Goal: Task Accomplishment & Management: Use online tool/utility

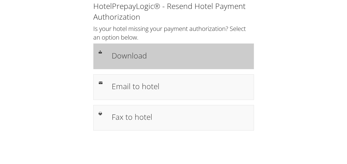
click at [140, 66] on div "Download" at bounding box center [173, 56] width 161 height 26
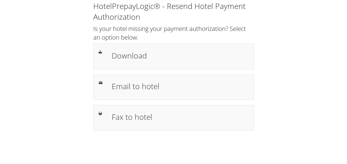
click at [317, 55] on div "HotelPrepayLogic® - Resend Hotel Payment Authorization Is your hotel missing yo…" at bounding box center [173, 68] width 337 height 136
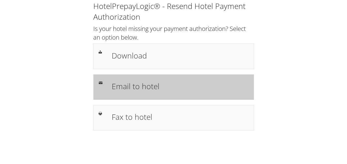
click at [163, 95] on div "Email to hotel" at bounding box center [173, 87] width 161 height 26
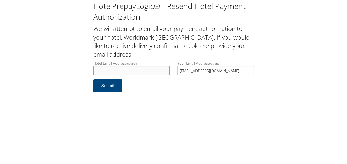
click at [147, 67] on input "Hotel Email Address required" at bounding box center [131, 70] width 77 height 9
click at [153, 59] on div "HotelPrepayLogic® - Resend Hotel Payment Authorization We will attempt to email…" at bounding box center [174, 49] width 169 height 97
drag, startPoint x: 145, startPoint y: 69, endPoint x: 145, endPoint y: 66, distance: 2.6
click at [145, 69] on input "Hotel Email Address required" at bounding box center [131, 70] width 77 height 9
click at [156, 60] on div "HotelPrepayLogic® - Resend Hotel Payment Authorization We will attempt to email…" at bounding box center [174, 49] width 169 height 97
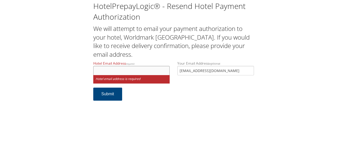
click at [136, 68] on input "Hotel Email Address required" at bounding box center [131, 70] width 77 height 9
click at [154, 59] on div "HotelPrepayLogic® - Resend Hotel Payment Authorization We will attempt to email…" at bounding box center [174, 53] width 169 height 105
click at [141, 71] on input "Hotel Email Address required" at bounding box center [131, 70] width 77 height 9
click at [150, 62] on label "Hotel Email Address required" at bounding box center [131, 68] width 77 height 15
click at [150, 66] on input "Hotel Email Address required" at bounding box center [131, 70] width 77 height 9
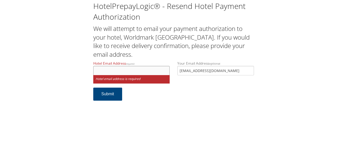
click at [146, 70] on input "Hotel Email Address required" at bounding box center [131, 70] width 77 height 9
click at [156, 60] on div "HotelPrepayLogic® - Resend Hotel Payment Authorization We will attempt to email…" at bounding box center [174, 53] width 169 height 105
click at [145, 68] on input "Hotel Email Address required" at bounding box center [131, 70] width 77 height 9
click at [155, 60] on div "HotelPrepayLogic® - Resend Hotel Payment Authorization We will attempt to email…" at bounding box center [174, 53] width 169 height 105
click at [148, 71] on input "Hotel Email Address required" at bounding box center [131, 70] width 77 height 9
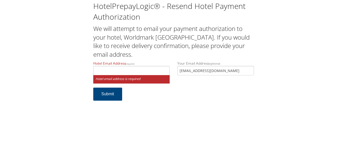
click at [143, 59] on h2 "We will attempt to email your payment authorization to your hotel, Worldmark Cl…" at bounding box center [173, 41] width 161 height 34
click at [135, 69] on input "Hotel Email Address required" at bounding box center [131, 70] width 77 height 9
click at [139, 70] on input "Hotel Email Address required" at bounding box center [131, 70] width 77 height 9
click at [153, 58] on h2 "We will attempt to email your payment authorization to your hotel, Worldmark Cl…" at bounding box center [173, 41] width 161 height 34
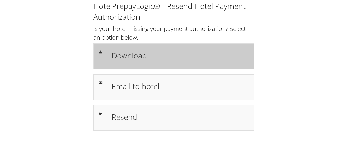
click at [127, 48] on div "Download" at bounding box center [173, 56] width 161 height 26
click at [132, 55] on h1 "Download" at bounding box center [180, 56] width 137 height 12
click at [121, 48] on div "Download" at bounding box center [173, 56] width 161 height 26
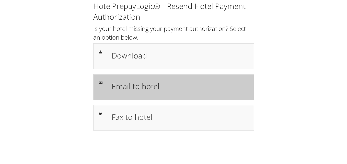
click at [145, 85] on h1 "Email to hotel" at bounding box center [180, 87] width 137 height 12
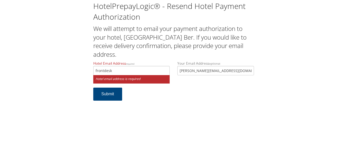
type input "frontdesk"
drag, startPoint x: 136, startPoint y: 70, endPoint x: 62, endPoint y: 68, distance: 74.5
click at [62, 69] on div "HotelPrepayLogic® - Resend Hotel Payment Authorization We will attempt to email…" at bounding box center [173, 53] width 337 height 106
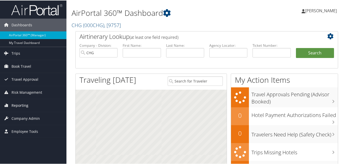
click at [32, 108] on link "Reporting" at bounding box center [33, 105] width 67 height 13
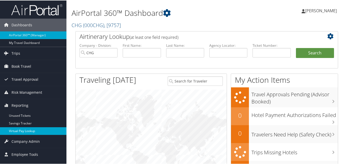
click at [26, 130] on link "Virtual Pay Lookup" at bounding box center [33, 131] width 67 height 8
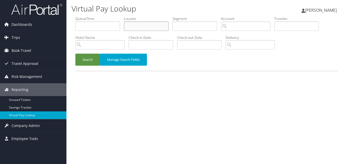
click at [145, 29] on input "text" at bounding box center [146, 25] width 45 height 9
paste input "OROVPM"
type input "OROVPM"
click at [94, 61] on button "Search" at bounding box center [87, 60] width 25 height 12
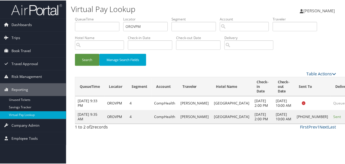
scroll to position [5, 0]
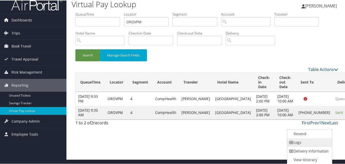
click at [300, 145] on link "Logs" at bounding box center [310, 142] width 44 height 9
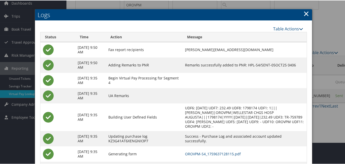
scroll to position [49, 0]
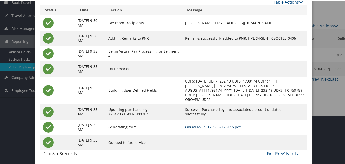
click at [224, 126] on link "OROVPM-S4_1759637128115.pdf" at bounding box center [213, 126] width 56 height 5
